Goal: Task Accomplishment & Management: Complete application form

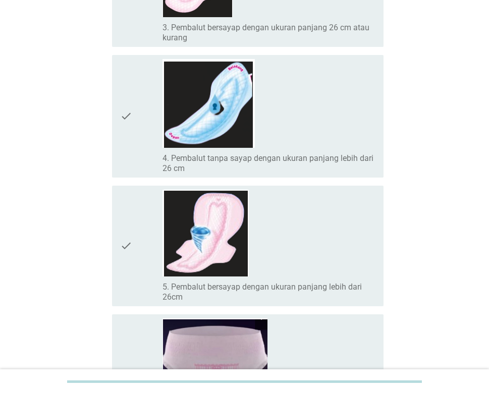
scroll to position [455, 0]
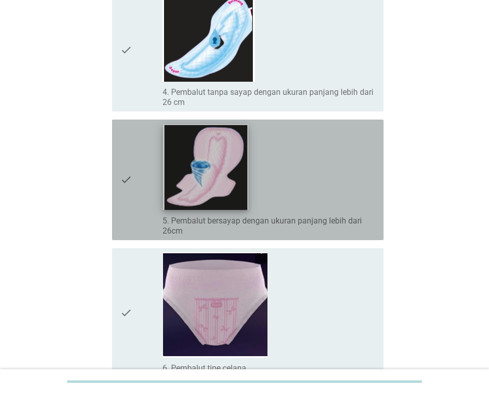
click at [244, 179] on img at bounding box center [205, 167] width 85 height 86
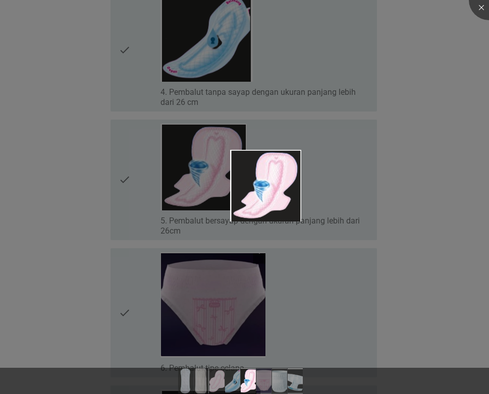
click at [165, 187] on div at bounding box center [244, 197] width 489 height 394
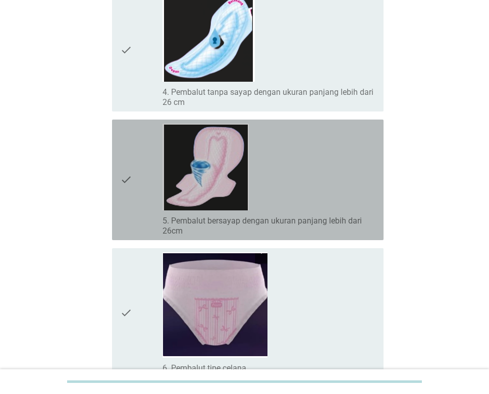
click at [129, 179] on icon "check" at bounding box center [126, 180] width 12 height 113
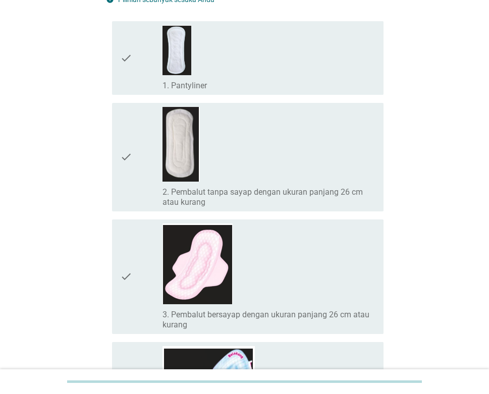
scroll to position [0, 0]
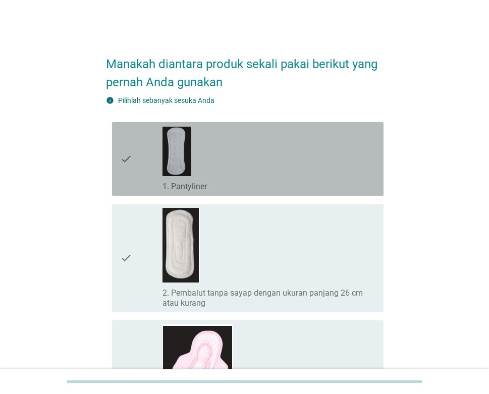
click at [136, 160] on div "check" at bounding box center [141, 159] width 42 height 66
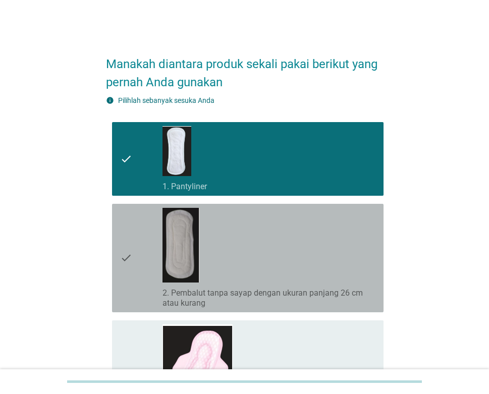
click at [130, 260] on icon "check" at bounding box center [126, 258] width 12 height 101
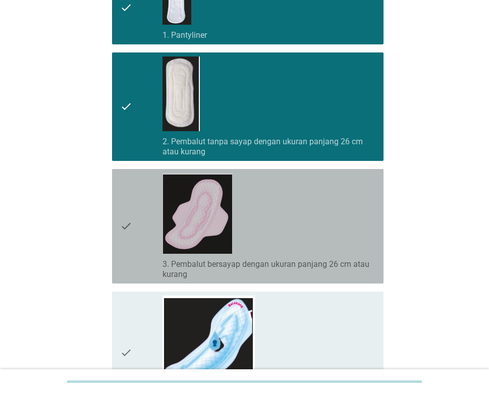
click at [127, 232] on icon "check" at bounding box center [126, 226] width 12 height 107
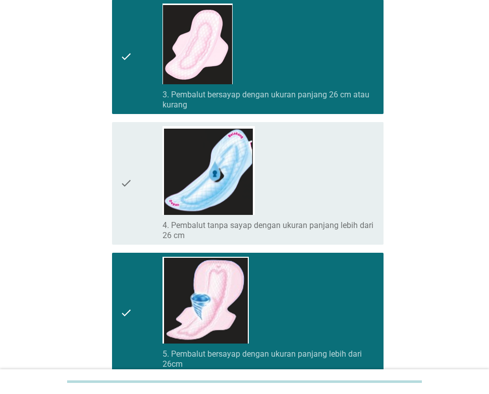
scroll to position [455, 0]
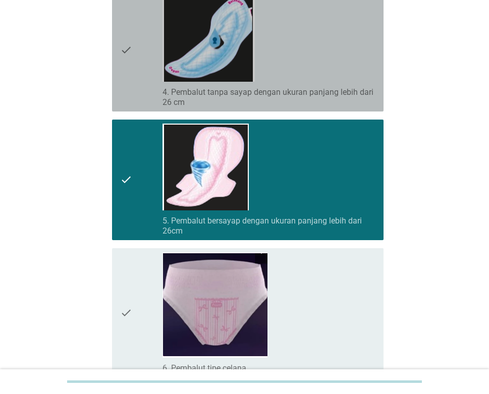
click at [128, 53] on icon "check" at bounding box center [126, 50] width 12 height 115
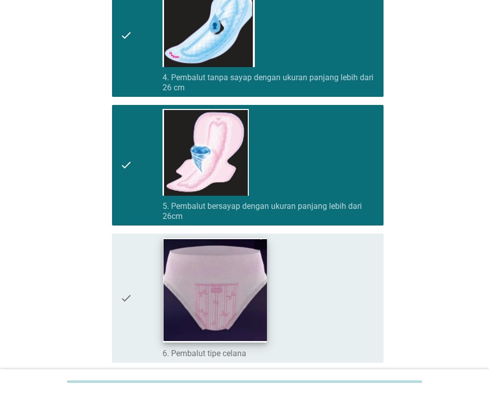
scroll to position [606, 0]
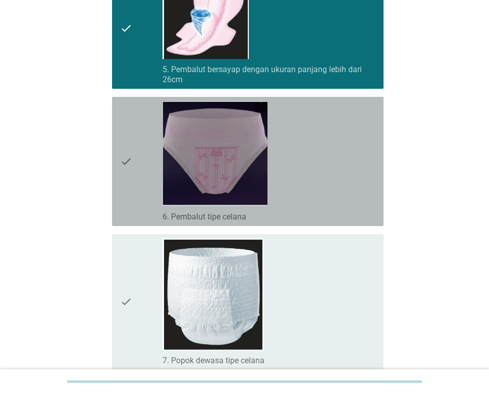
click at [128, 164] on icon "check" at bounding box center [126, 161] width 12 height 121
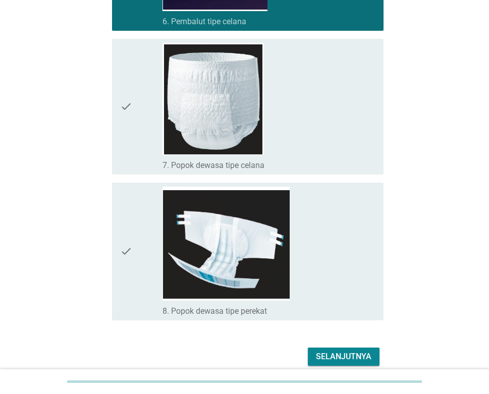
scroll to position [808, 0]
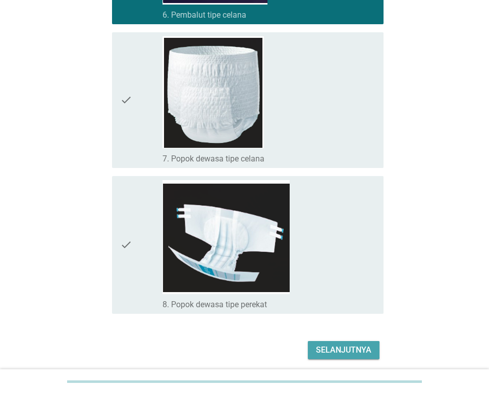
click at [356, 348] on div "Selanjutnya" at bounding box center [344, 350] width 56 height 12
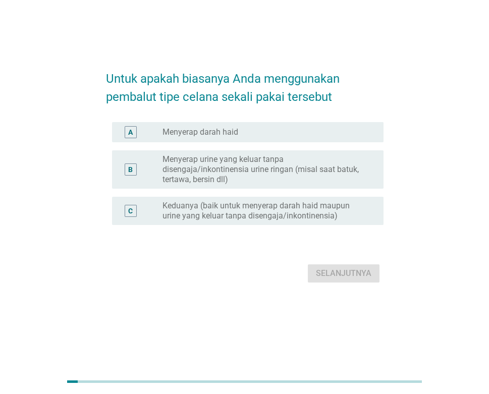
scroll to position [0, 0]
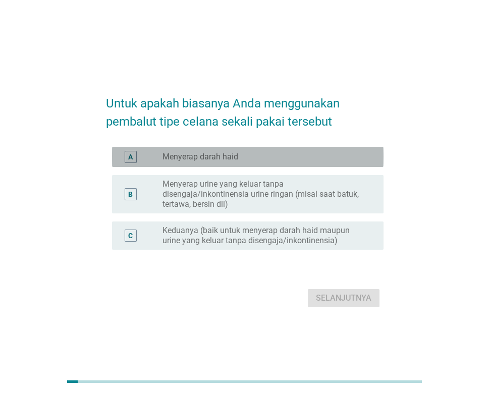
click at [253, 152] on div "radio_button_unchecked Menyerap darah haid" at bounding box center [265, 157] width 205 height 10
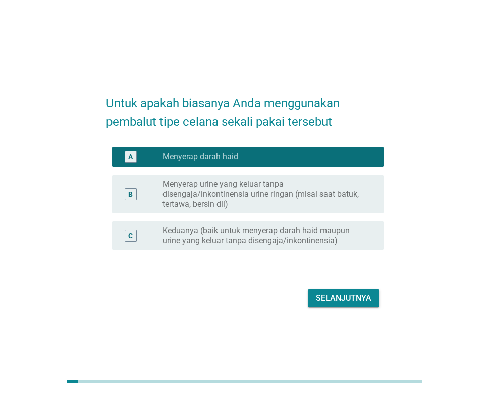
click at [341, 298] on div "Selanjutnya" at bounding box center [344, 298] width 56 height 12
